Goal: Obtain resource: Obtain resource

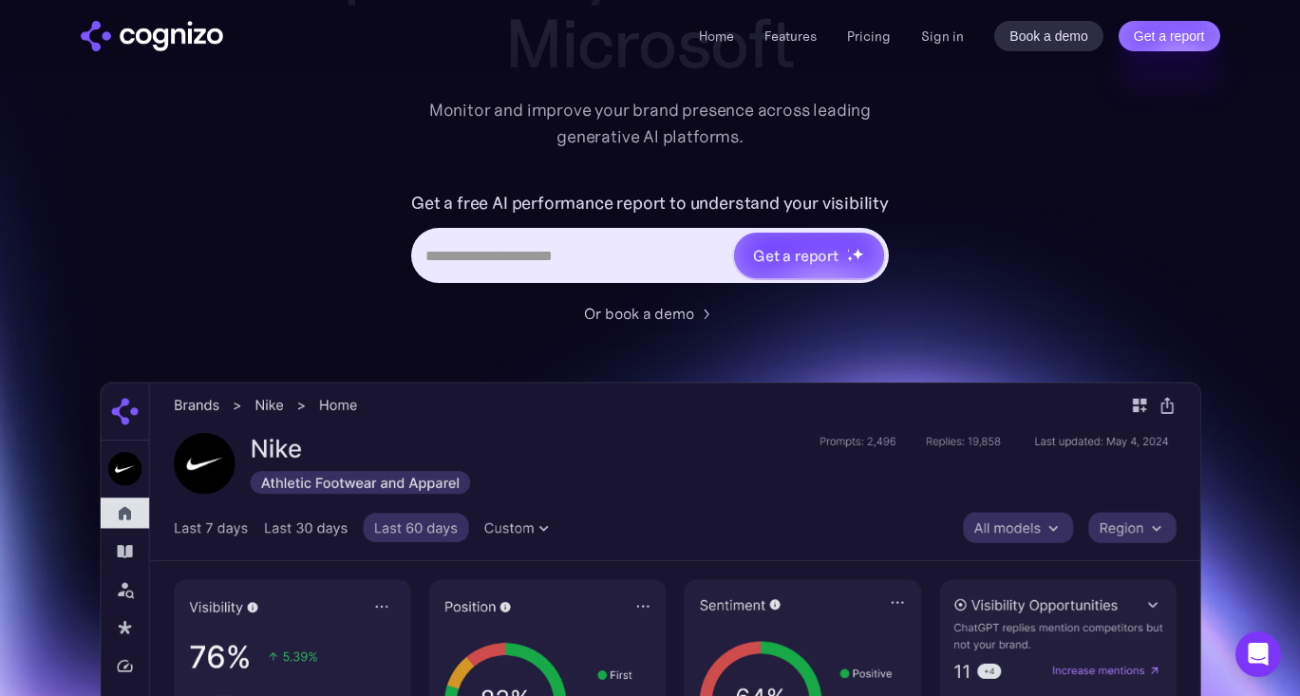
scroll to position [205, 0]
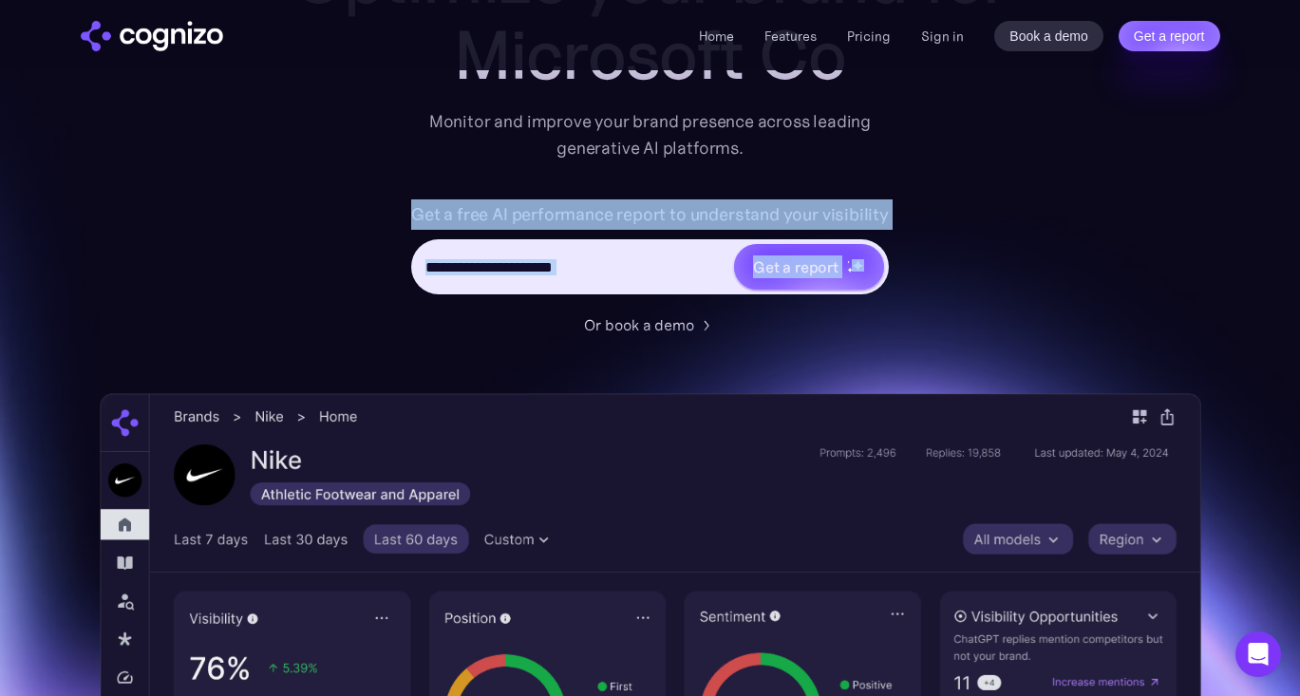
drag, startPoint x: 401, startPoint y: 202, endPoint x: 915, endPoint y: 238, distance: 515.9
click at [915, 238] on div "Get a free AI performance report to understand your visibility Get a report" at bounding box center [651, 256] width 760 height 114
copy form "Get a free AI performance report to understand your visibility Get a report"
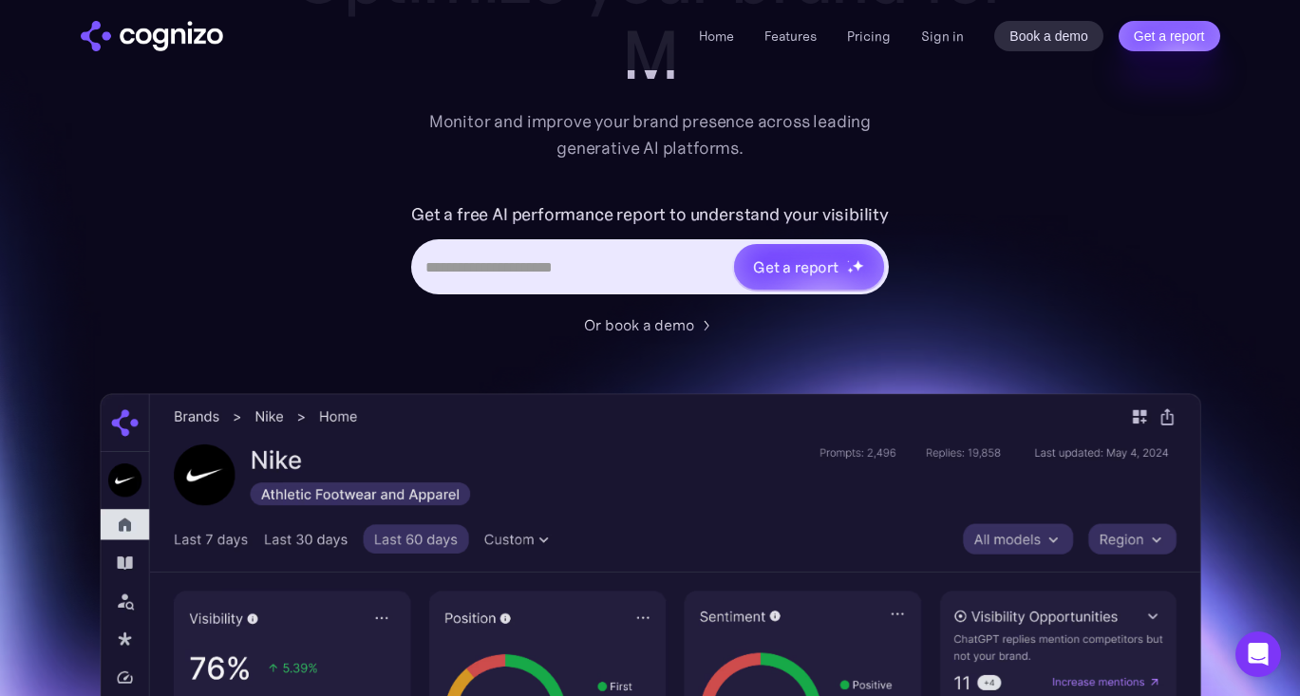
click at [884, 261] on div "Get a report" at bounding box center [650, 266] width 478 height 55
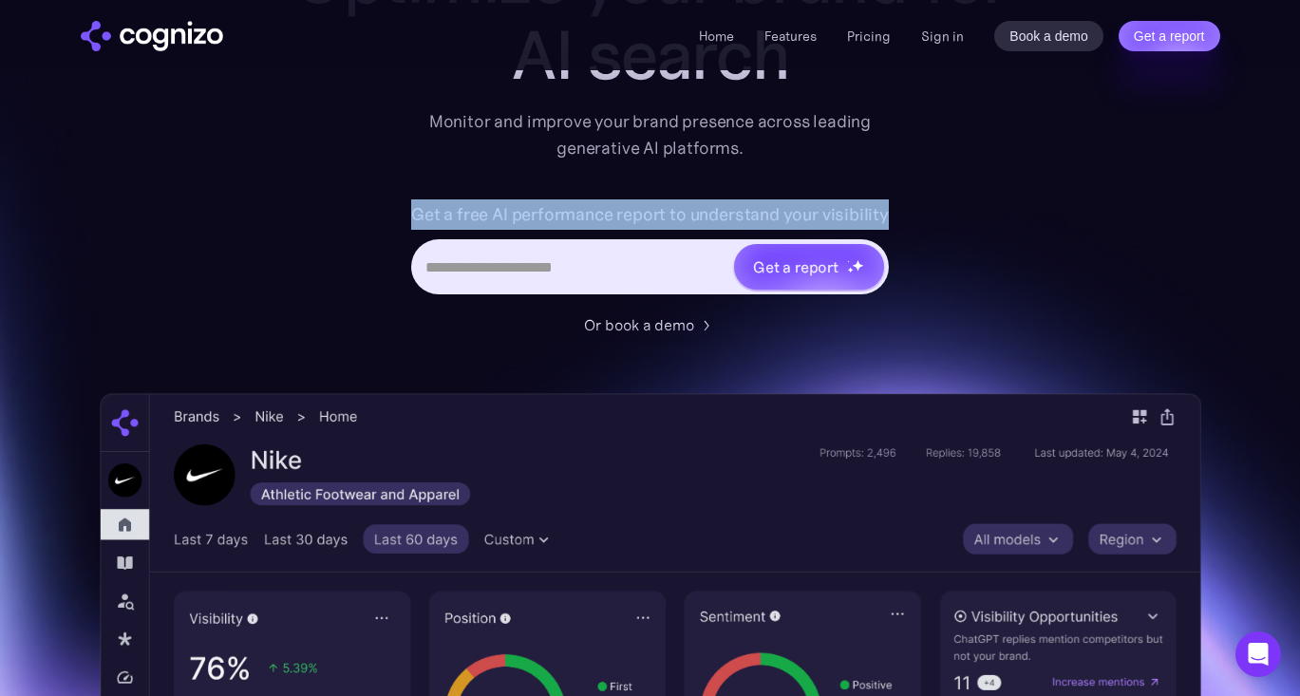
drag, startPoint x: 897, startPoint y: 222, endPoint x: 414, endPoint y: 207, distance: 483.5
click at [414, 207] on div "Get a free AI performance report to understand your visibility Get a report" at bounding box center [651, 256] width 760 height 114
copy label "Get a free AI performance report to understand your visibility"
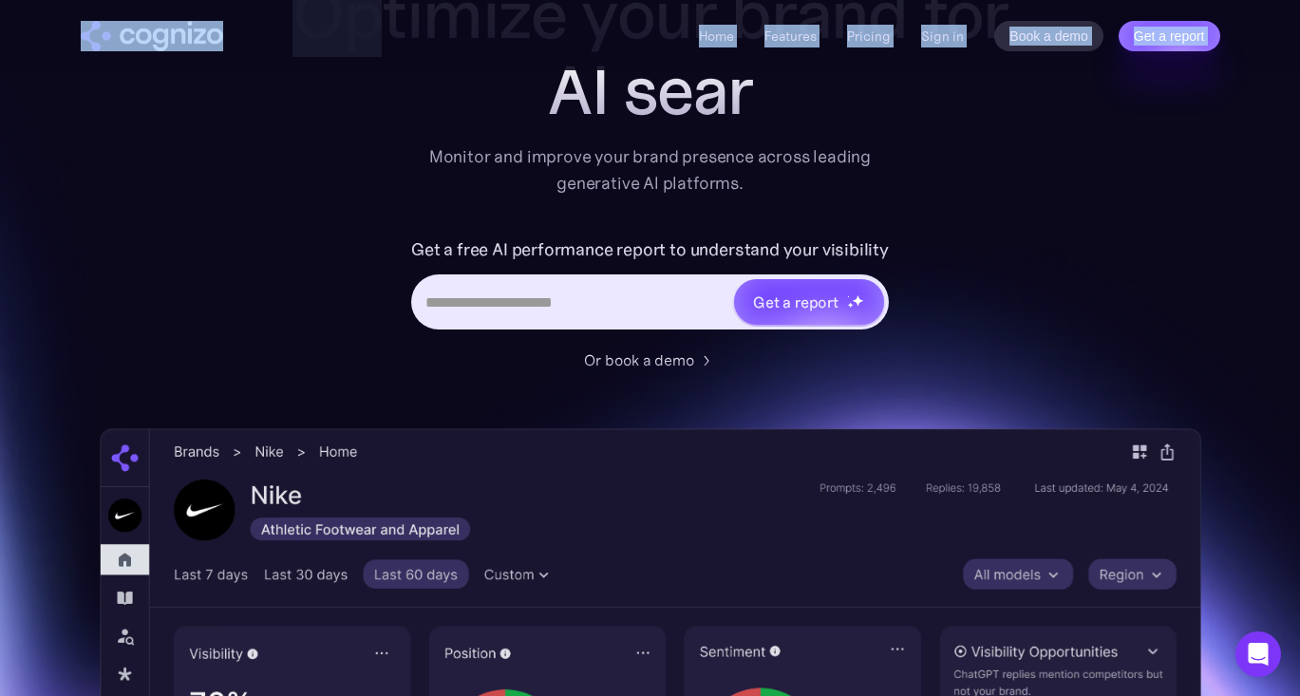
click at [375, 0] on html "**********" at bounding box center [650, 178] width 1300 height 696
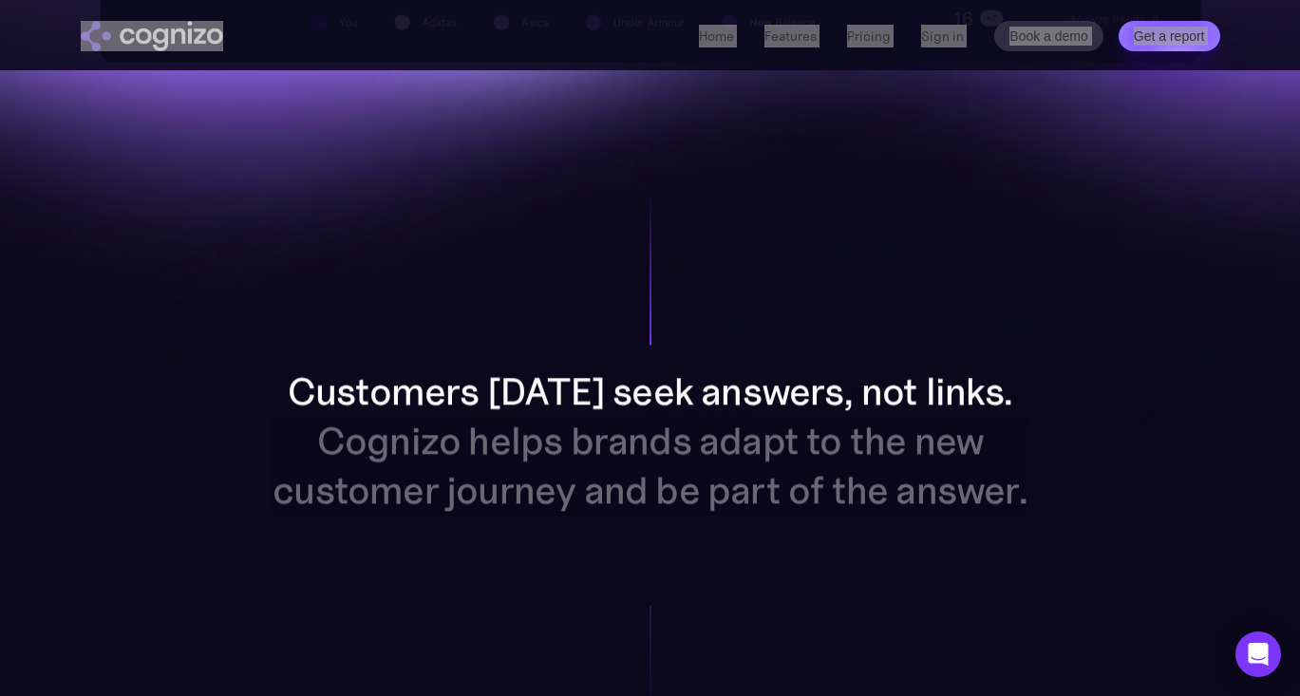
scroll to position [1629, 0]
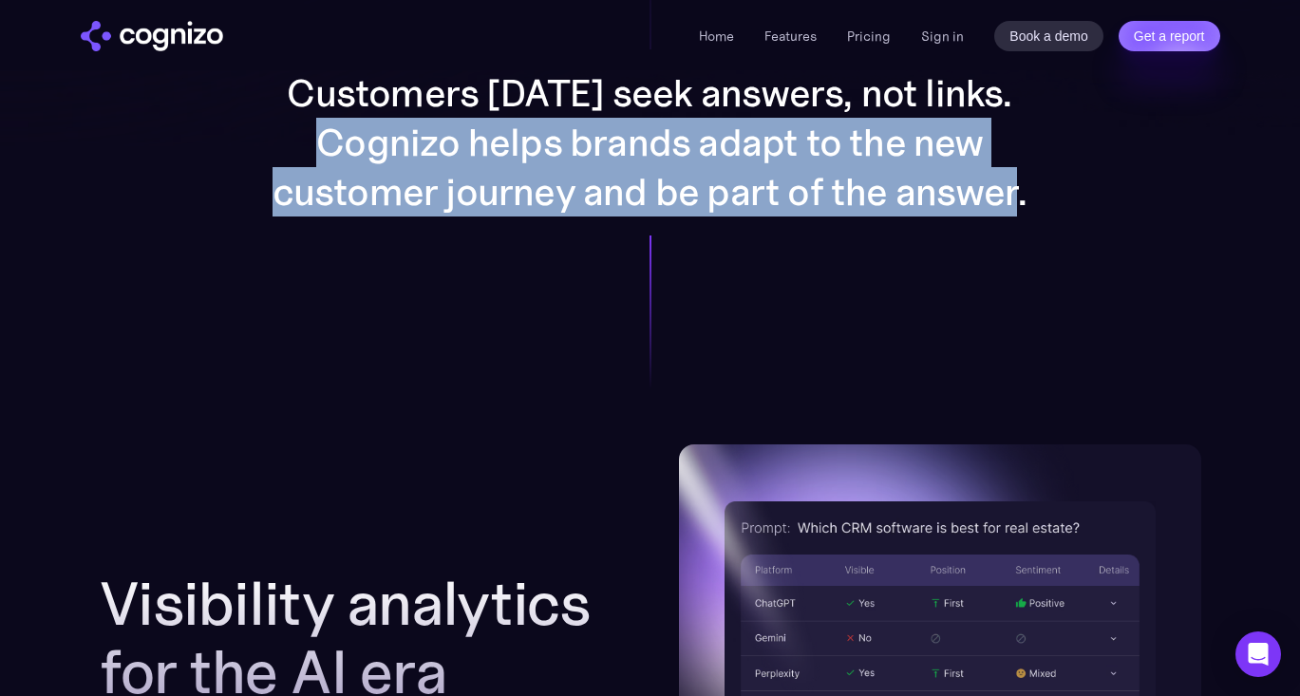
drag, startPoint x: 1046, startPoint y: 217, endPoint x: 329, endPoint y: 128, distance: 722.4
click at [329, 128] on div "Customers [DATE] seek answers, not links. Cognizo helps brands adapt to the new…" at bounding box center [651, 142] width 984 height 604
copy p "Cognizo helps brands adapt to the new customer journey and be part of the answe…"
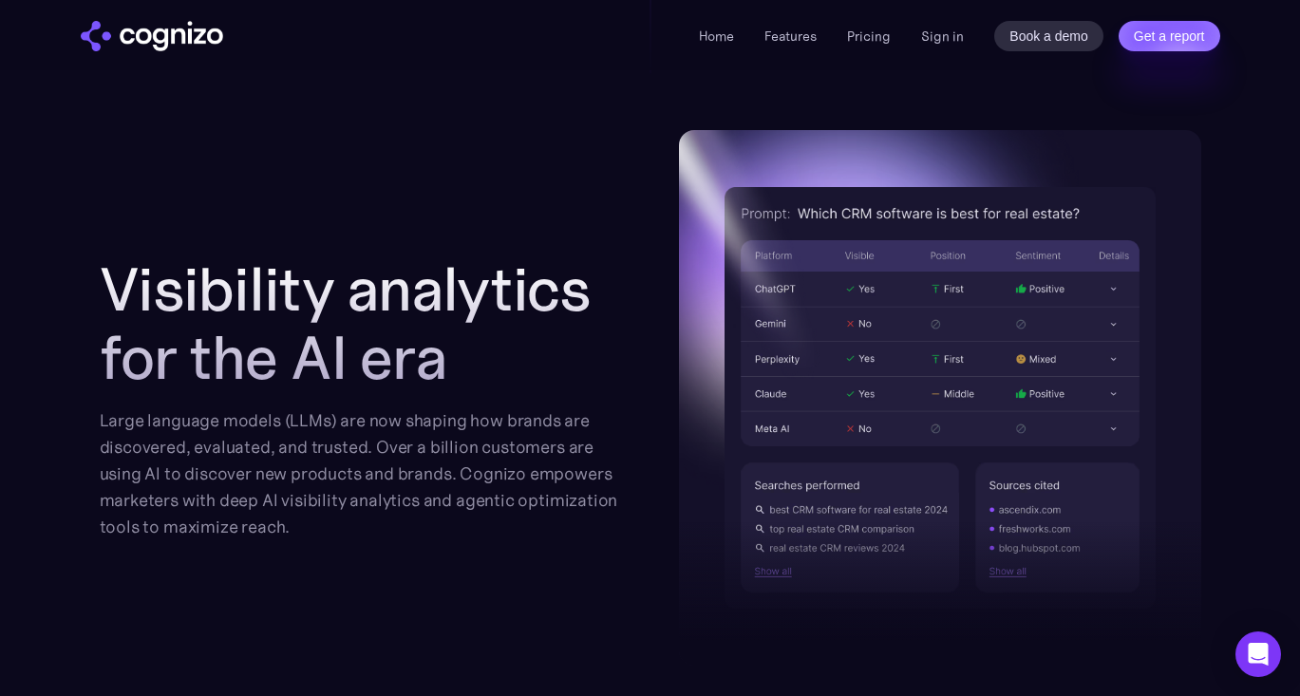
click at [549, 293] on h2 "Visibility analytics for the AI era" at bounding box center [361, 323] width 522 height 137
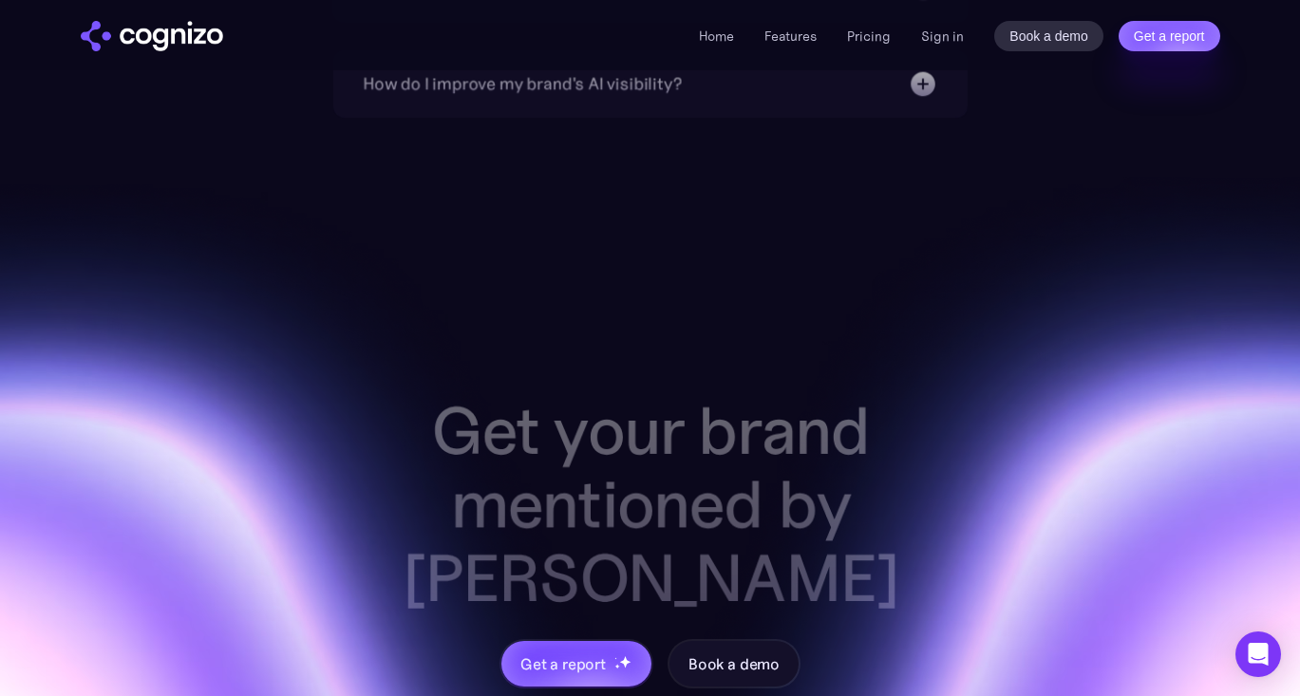
scroll to position [7586, 0]
